Goal: Task Accomplishment & Management: Use online tool/utility

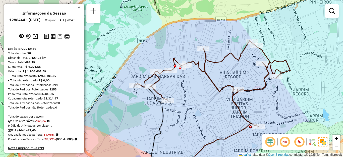
scroll to position [191, 0]
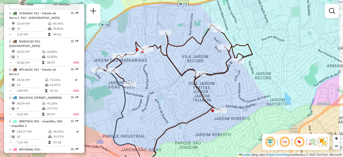
drag, startPoint x: 179, startPoint y: 80, endPoint x: 139, endPoint y: 72, distance: 40.9
click at [142, 63] on div "Janela de atendimento Grade de atendimento Capacidade Transportadoras Veículos …" at bounding box center [171, 78] width 343 height 157
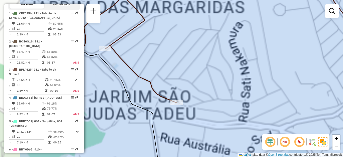
drag, startPoint x: 144, startPoint y: 87, endPoint x: 203, endPoint y: 80, distance: 58.9
click at [203, 80] on div "Janela de atendimento Grade de atendimento Capacidade Transportadoras Veículos …" at bounding box center [171, 78] width 343 height 157
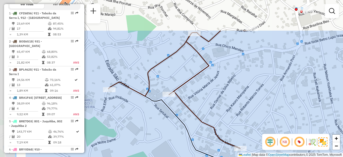
drag, startPoint x: 164, startPoint y: 68, endPoint x: 224, endPoint y: 114, distance: 75.7
click at [224, 114] on div "Janela de atendimento Grade de atendimento Capacidade Transportadoras Veículos …" at bounding box center [171, 78] width 343 height 157
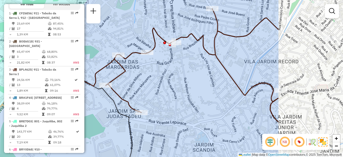
drag, startPoint x: 257, startPoint y: 100, endPoint x: 156, endPoint y: 89, distance: 101.7
click at [156, 89] on div "Janela de atendimento Grade de atendimento Capacidade Transportadoras Veículos …" at bounding box center [171, 78] width 343 height 157
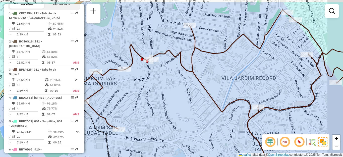
drag, startPoint x: 263, startPoint y: 55, endPoint x: 236, endPoint y: 74, distance: 33.1
click at [236, 74] on div "Janela de atendimento Grade de atendimento Capacidade Transportadoras Veículos …" at bounding box center [171, 78] width 343 height 157
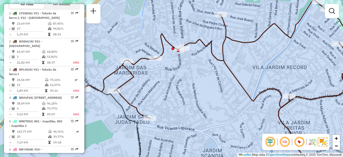
drag, startPoint x: 173, startPoint y: 101, endPoint x: 205, endPoint y: 79, distance: 38.5
click at [205, 79] on div "Janela de atendimento Grade de atendimento Capacidade Transportadoras Veículos …" at bounding box center [171, 78] width 343 height 157
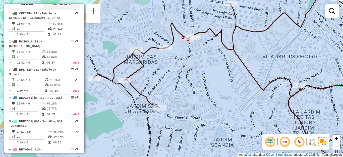
drag, startPoint x: 206, startPoint y: 80, endPoint x: 226, endPoint y: 65, distance: 24.8
click at [226, 65] on div "Janela de atendimento Grade de atendimento Capacidade Transportadoras Veículos …" at bounding box center [171, 78] width 343 height 157
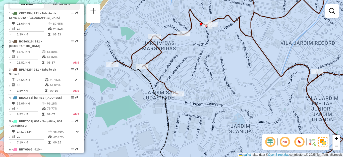
scroll to position [2088, 0]
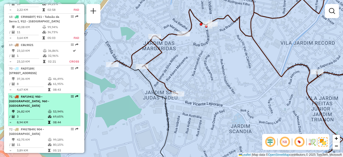
click at [27, 95] on span "FAF1941" at bounding box center [27, 97] width 12 height 4
select select "**********"
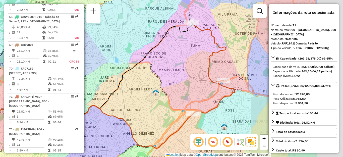
drag, startPoint x: 214, startPoint y: 83, endPoint x: 154, endPoint y: 89, distance: 59.8
click at [152, 89] on img at bounding box center [155, 92] width 7 height 7
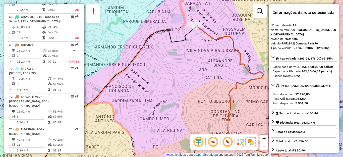
drag, startPoint x: 210, startPoint y: 74, endPoint x: 171, endPoint y: 43, distance: 49.7
click at [171, 43] on div "Janela de atendimento Grade de atendimento Capacidade Transportadoras Veículos …" at bounding box center [171, 78] width 343 height 157
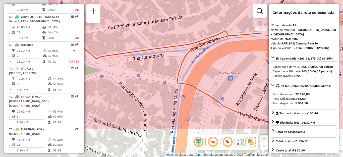
drag, startPoint x: 122, startPoint y: 93, endPoint x: 198, endPoint y: 59, distance: 83.3
click at [245, 27] on div "Janela de atendimento Grade de atendimento Capacidade Transportadoras Veículos …" at bounding box center [171, 78] width 343 height 157
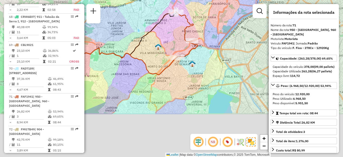
drag, startPoint x: 153, startPoint y: 107, endPoint x: 172, endPoint y: 45, distance: 65.2
click at [172, 45] on div "Janela de atendimento Grade de atendimento Capacidade Transportadoras Veículos …" at bounding box center [171, 78] width 343 height 157
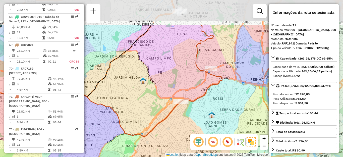
drag, startPoint x: 206, startPoint y: 47, endPoint x: 195, endPoint y: 88, distance: 42.1
click at [194, 89] on div "Janela de atendimento Grade de atendimento Capacidade Transportadoras Veículos …" at bounding box center [171, 78] width 343 height 157
